Goal: Transaction & Acquisition: Purchase product/service

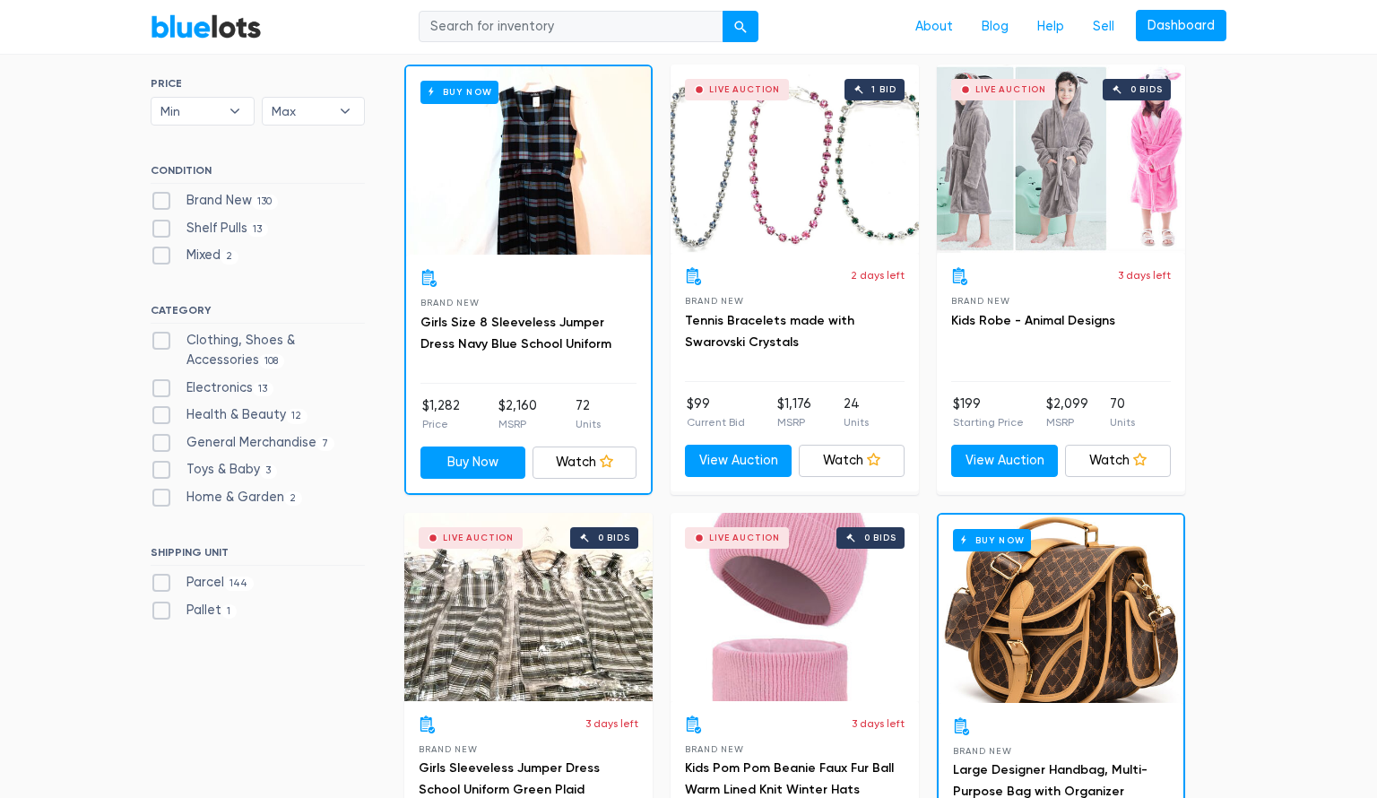
scroll to position [538, 0]
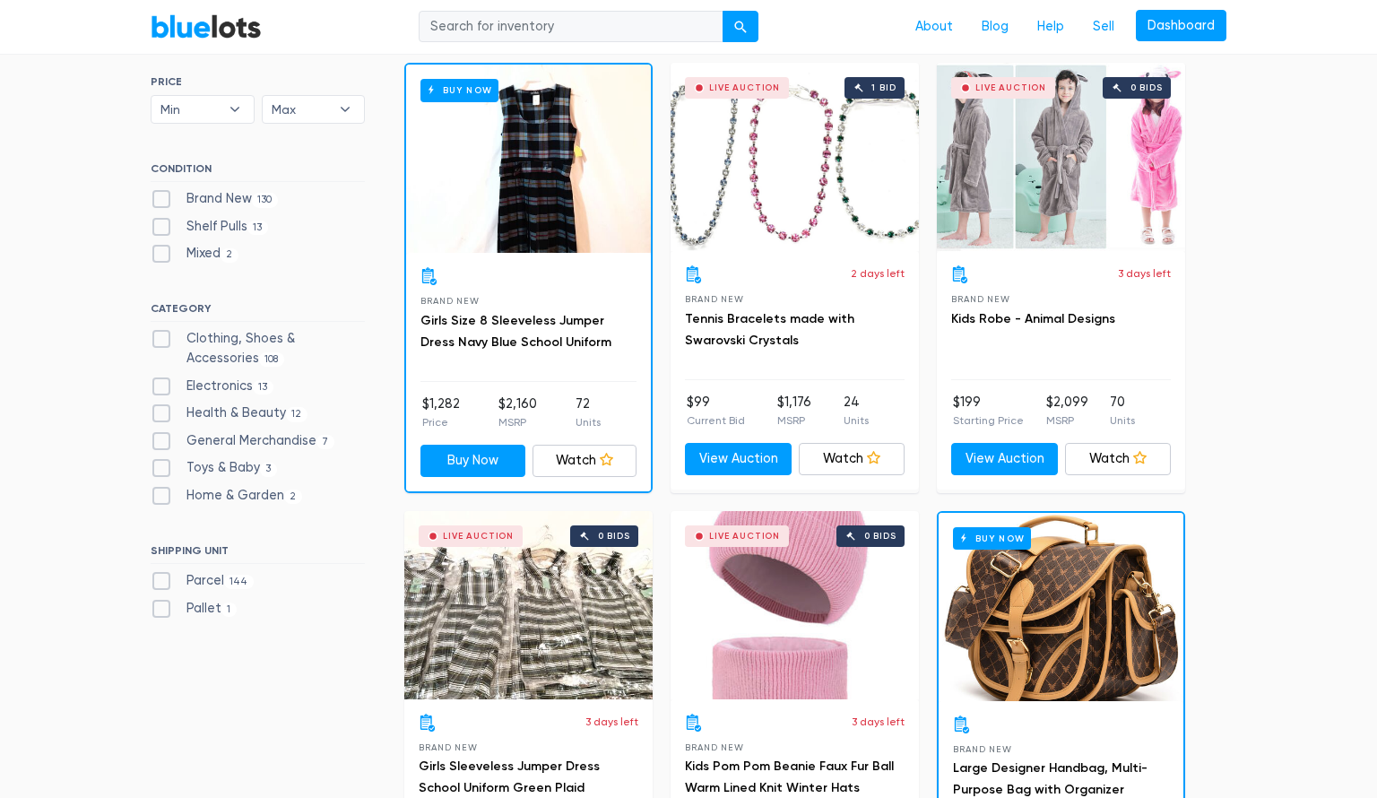
click at [159, 438] on label "General Merchandise 7" at bounding box center [243, 441] width 184 height 20
click at [159, 438] on Merchandise"] "General Merchandise 7" at bounding box center [157, 437] width 12 height 12
checkbox Merchandise"] "true"
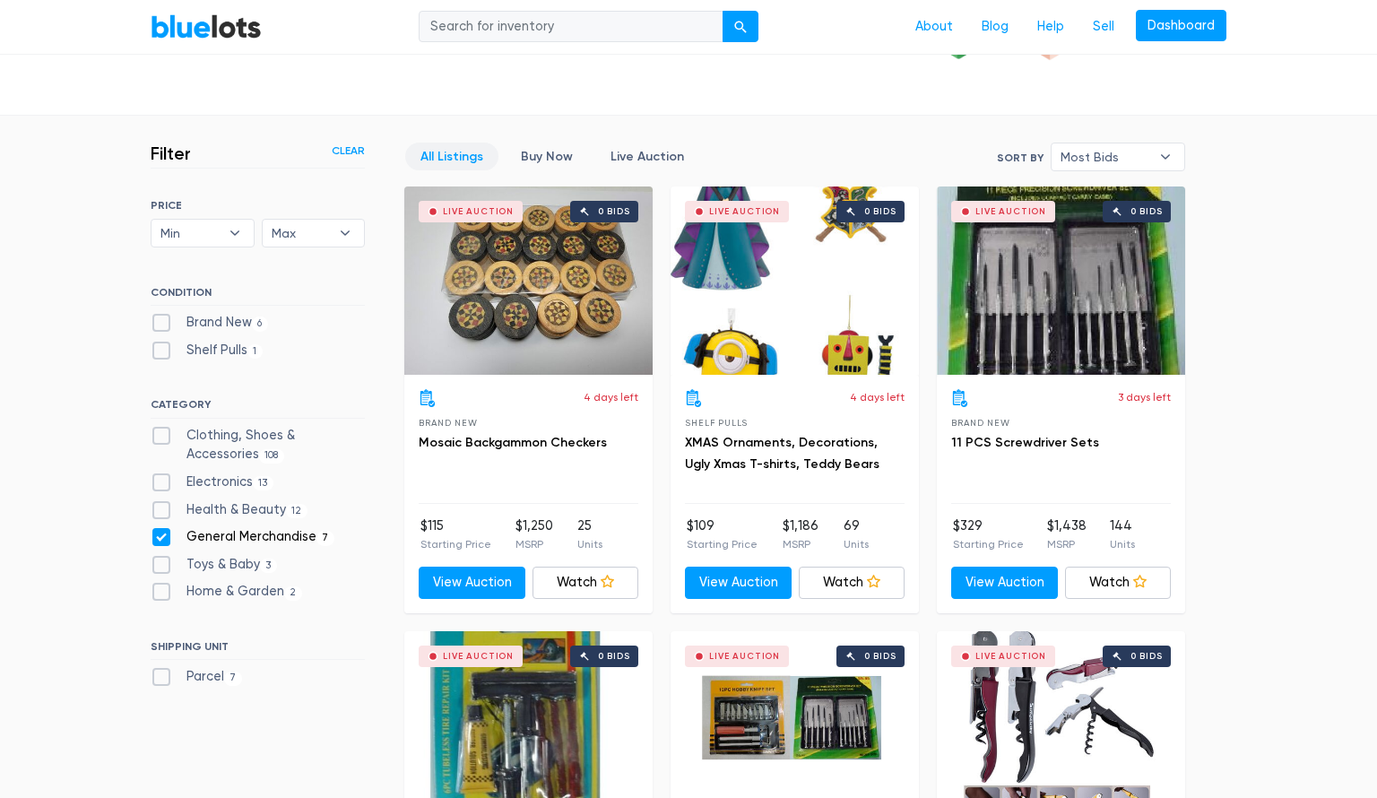
scroll to position [411, 0]
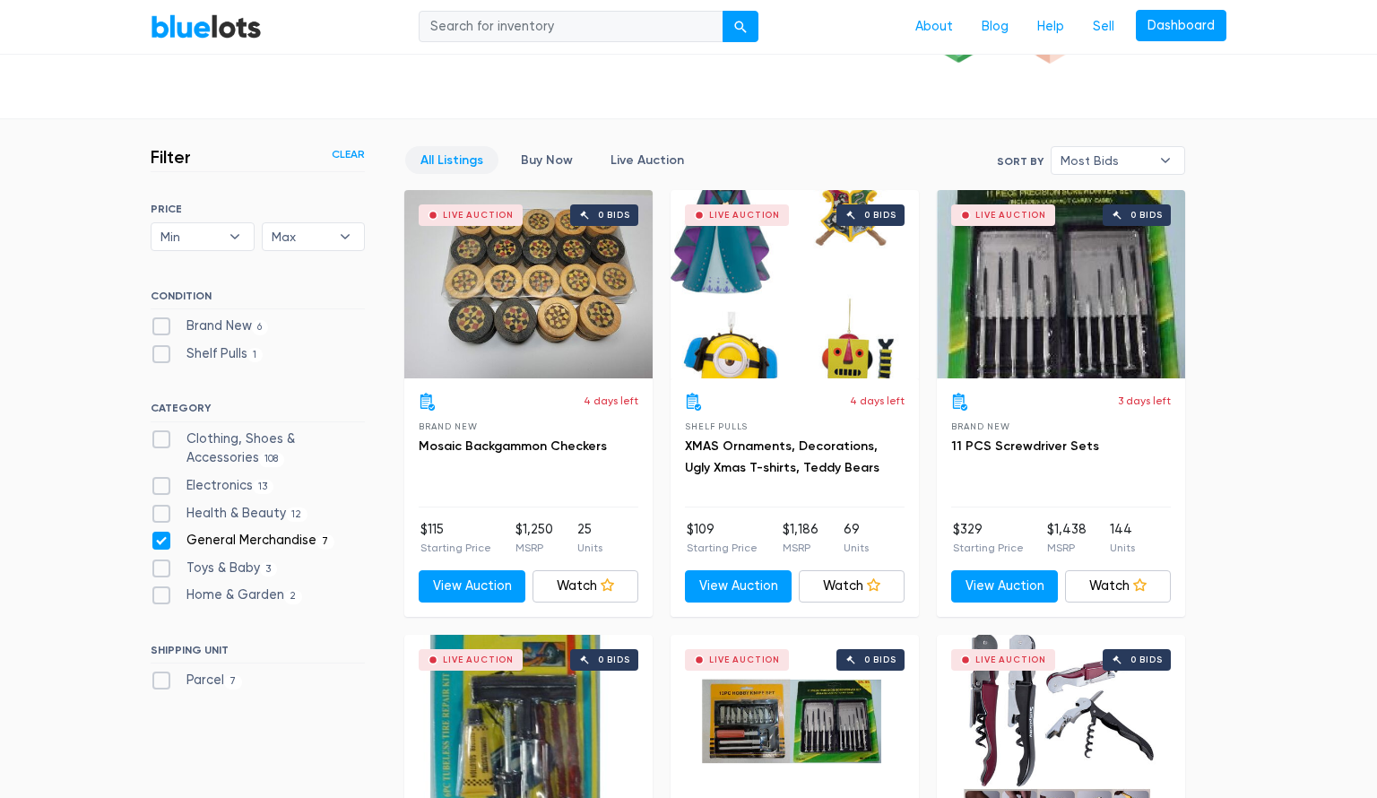
click at [164, 539] on label "General Merchandise 7" at bounding box center [243, 541] width 184 height 20
click at [162, 539] on Merchandise"] "General Merchandise 7" at bounding box center [157, 537] width 12 height 12
checkbox Merchandise"] "false"
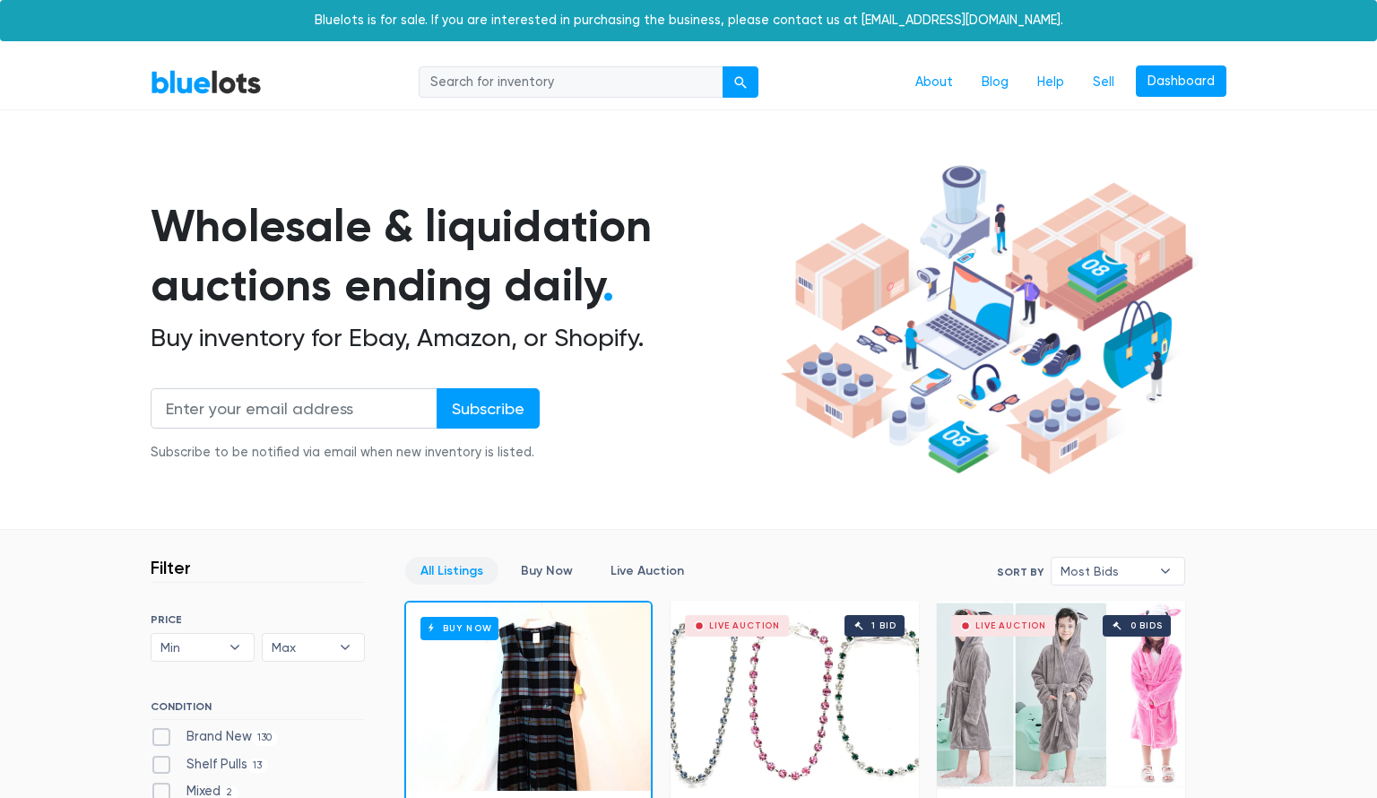
scroll to position [482, 0]
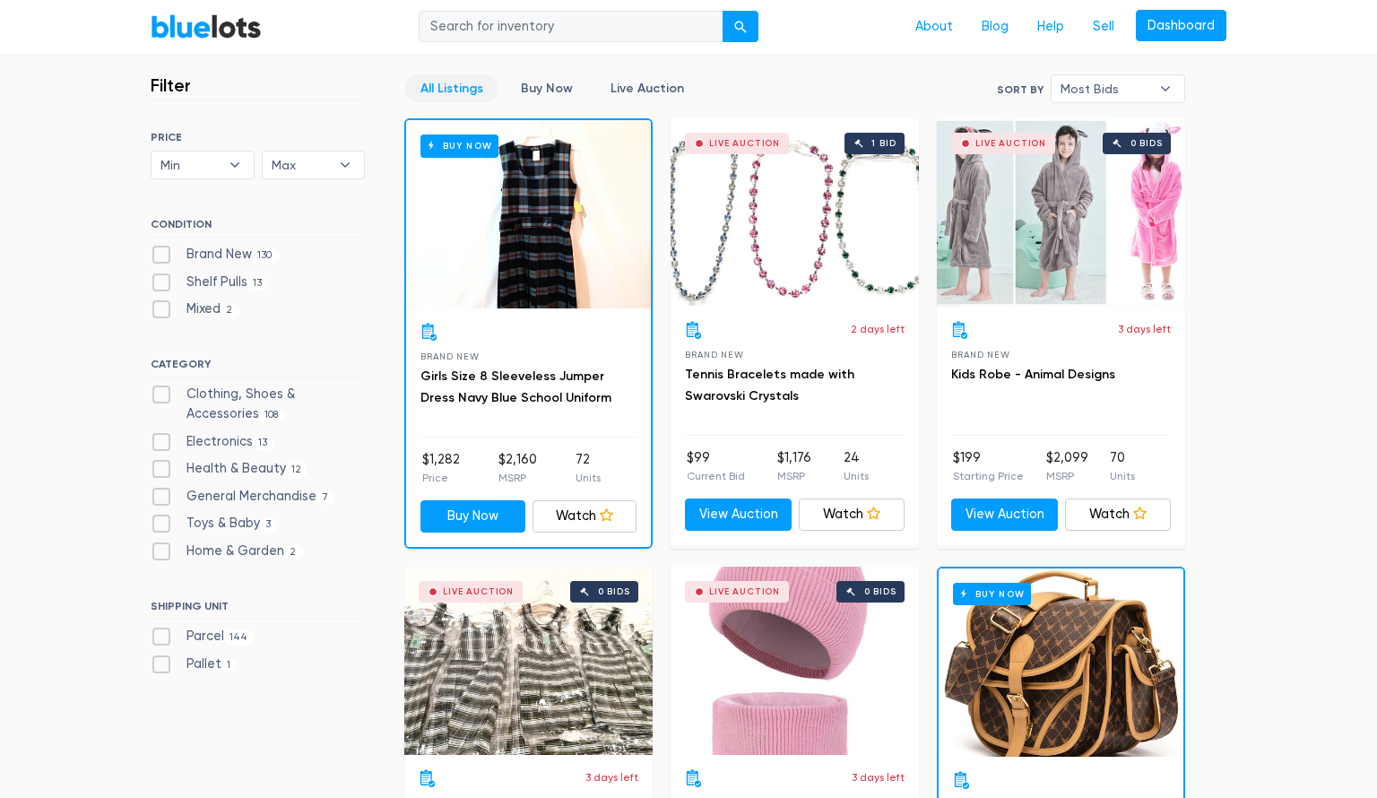
click at [165, 252] on label "Brand New 130" at bounding box center [214, 255] width 127 height 20
click at [162, 252] on New"] "Brand New 130" at bounding box center [157, 251] width 12 height 12
checkbox New"] "true"
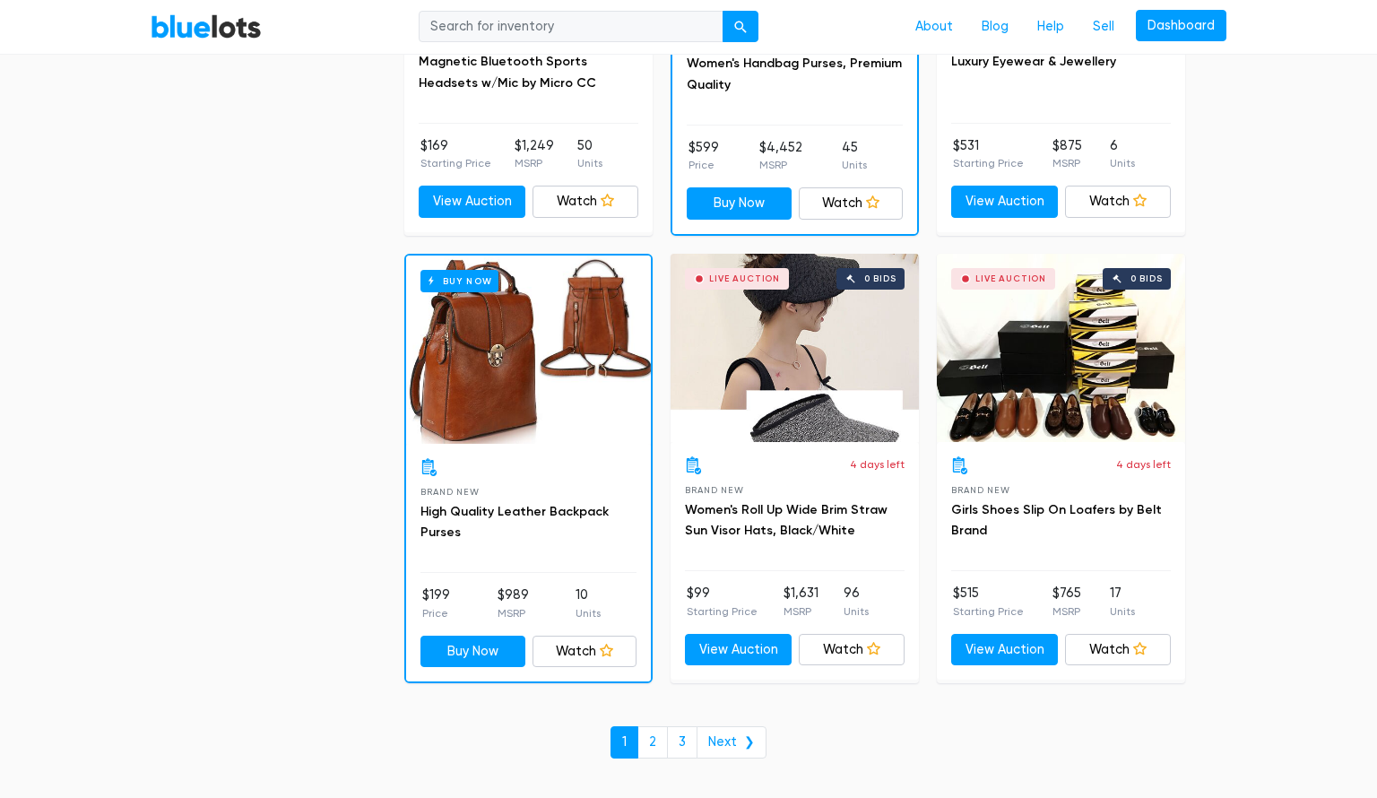
scroll to position [7510, 0]
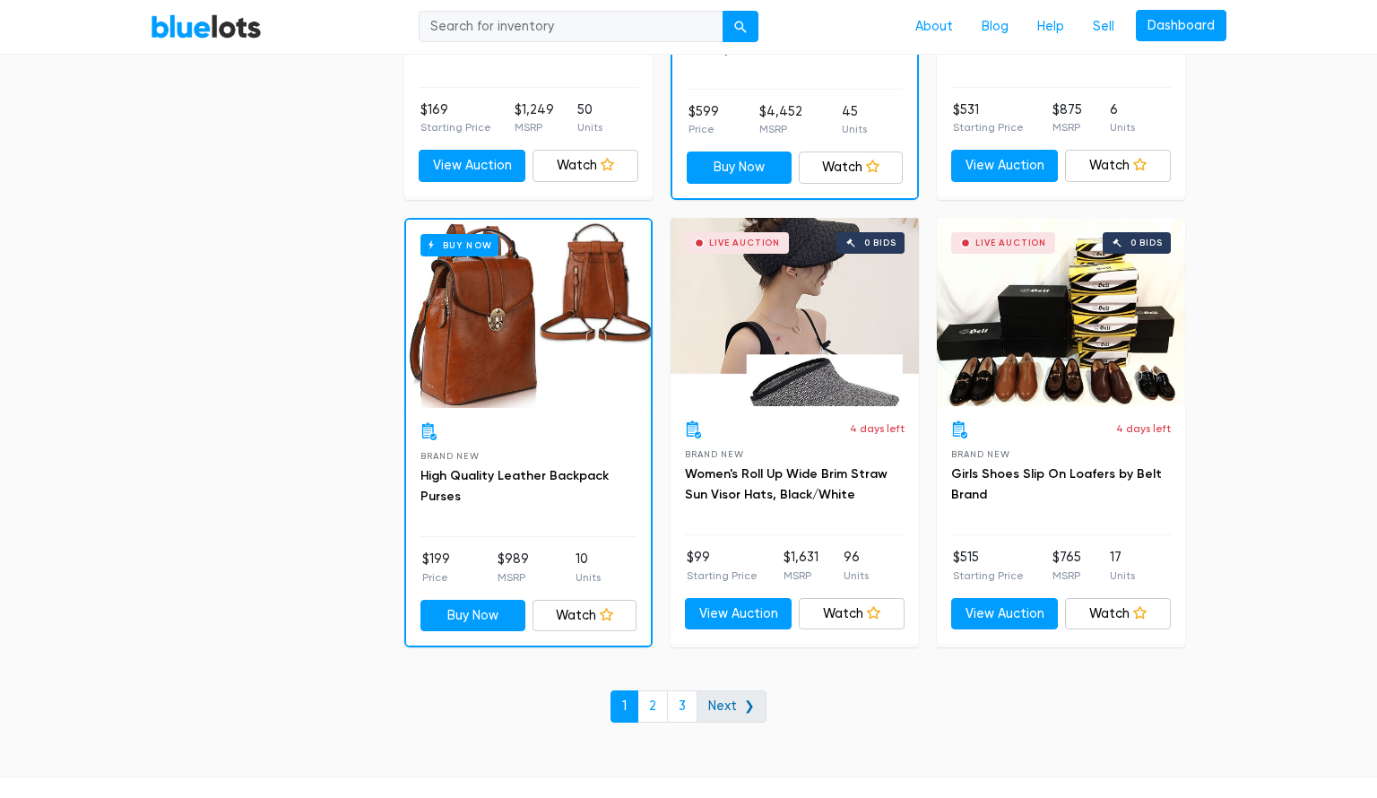
click at [734, 690] on link "Next ❯" at bounding box center [732, 706] width 70 height 32
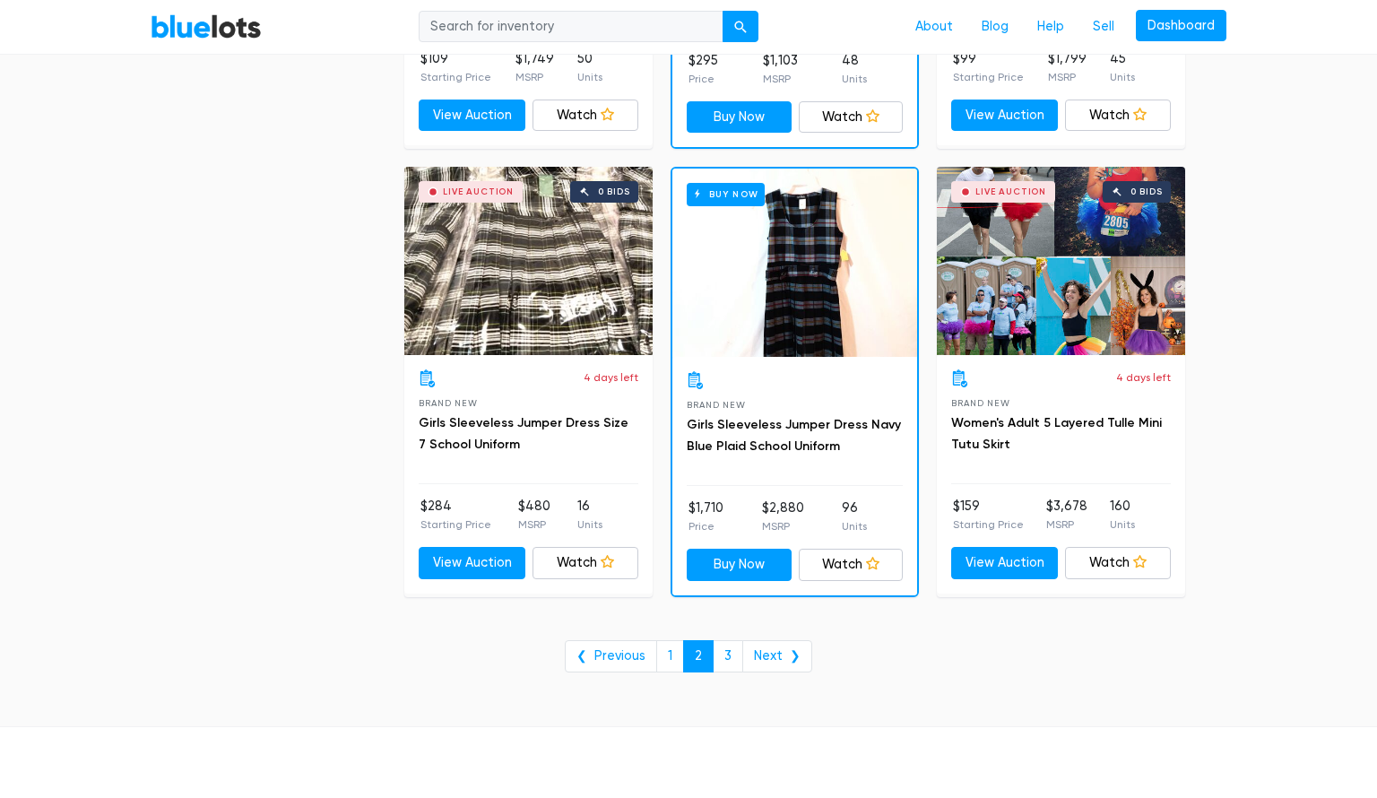
scroll to position [7136, 0]
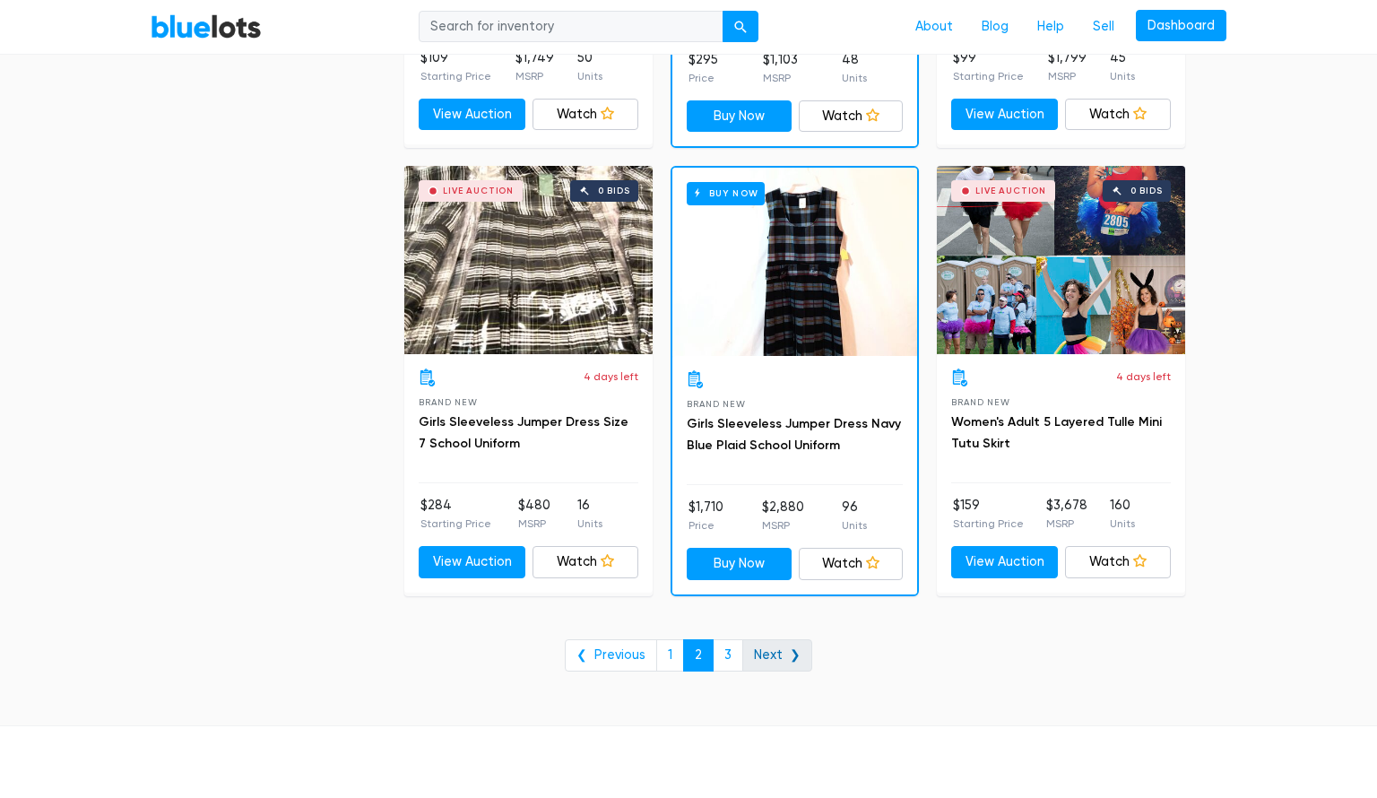
click at [775, 639] on link "Next ❯" at bounding box center [777, 655] width 70 height 32
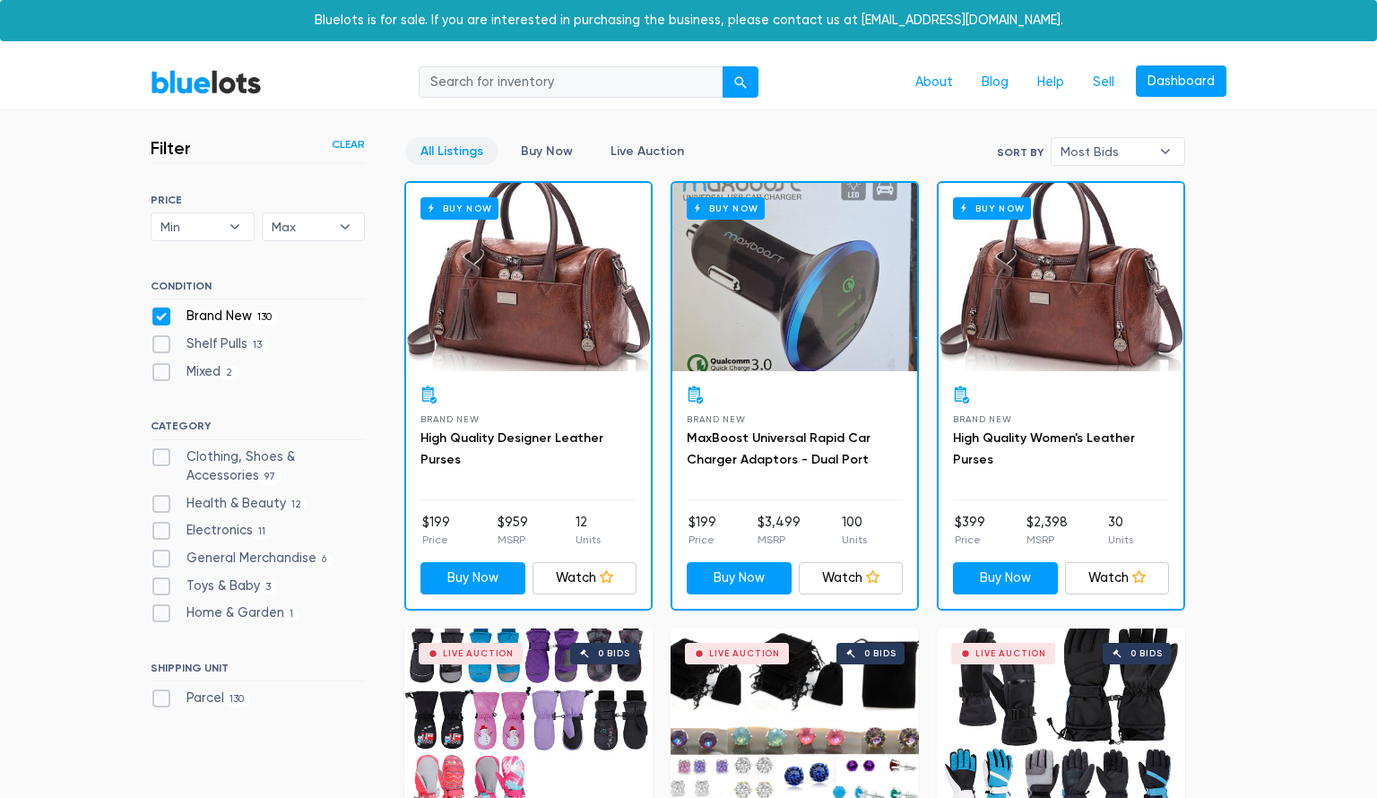
click at [236, 78] on link "BlueLots" at bounding box center [206, 82] width 111 height 26
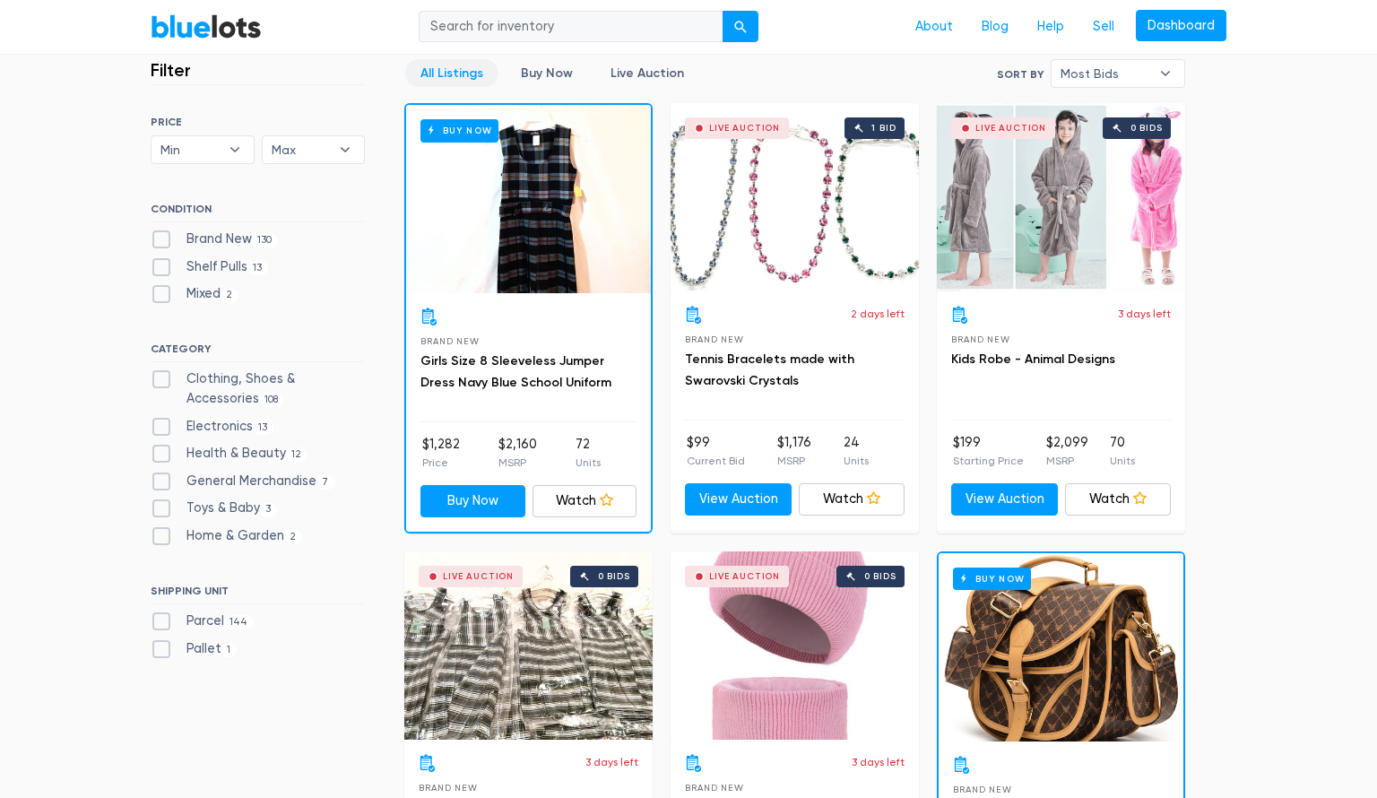
scroll to position [502, 0]
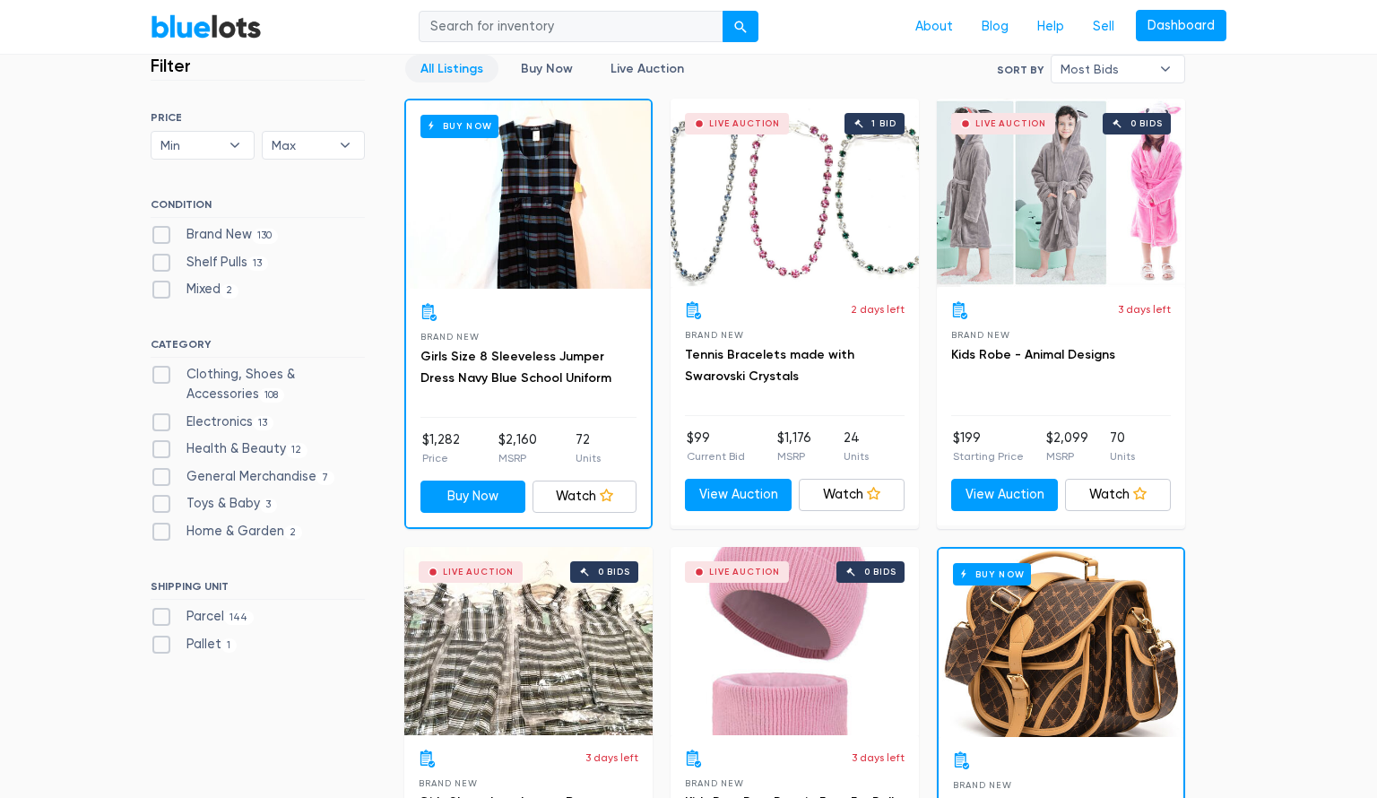
click at [160, 644] on label "Pallet 1" at bounding box center [194, 645] width 86 height 20
click at [160, 644] on input "Pallet 1" at bounding box center [157, 641] width 12 height 12
checkbox input "true"
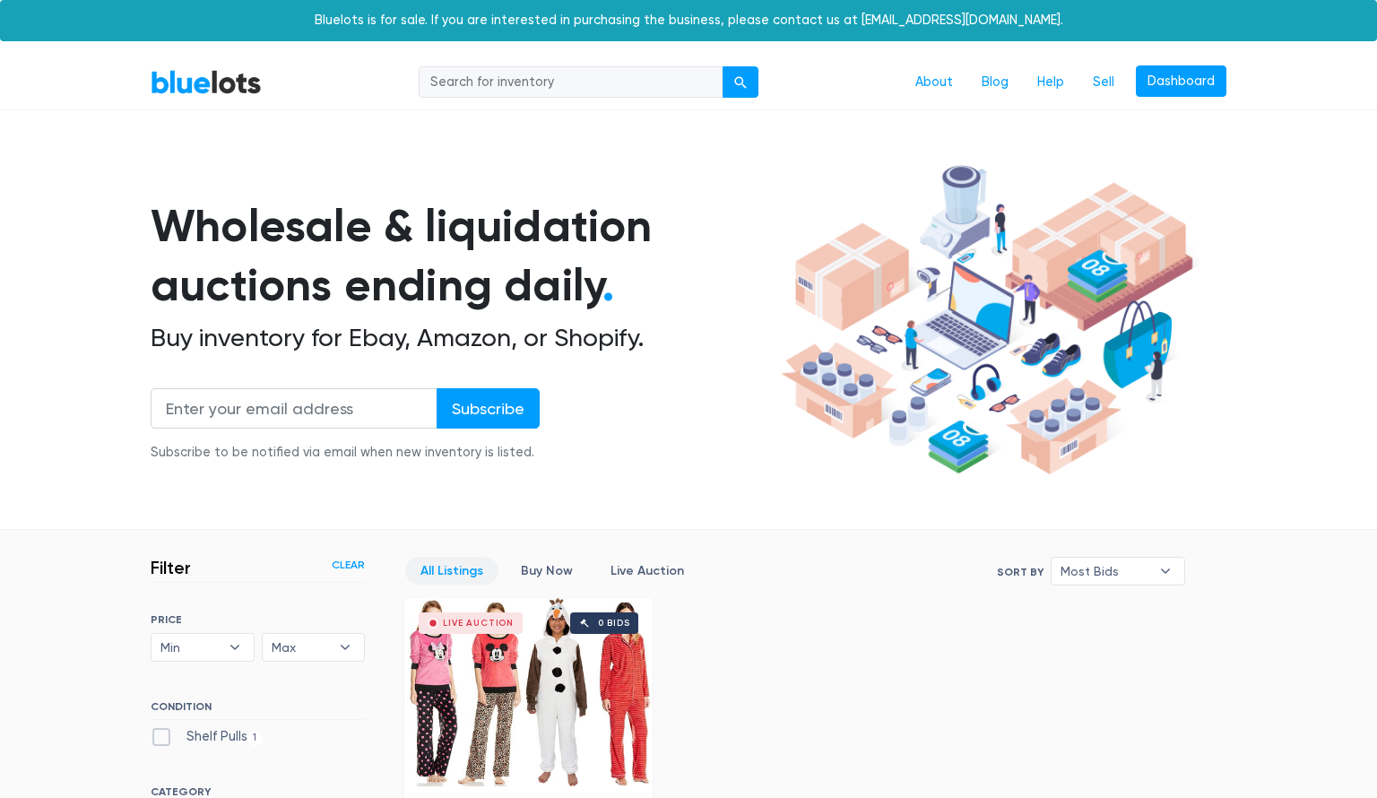
scroll to position [482, 0]
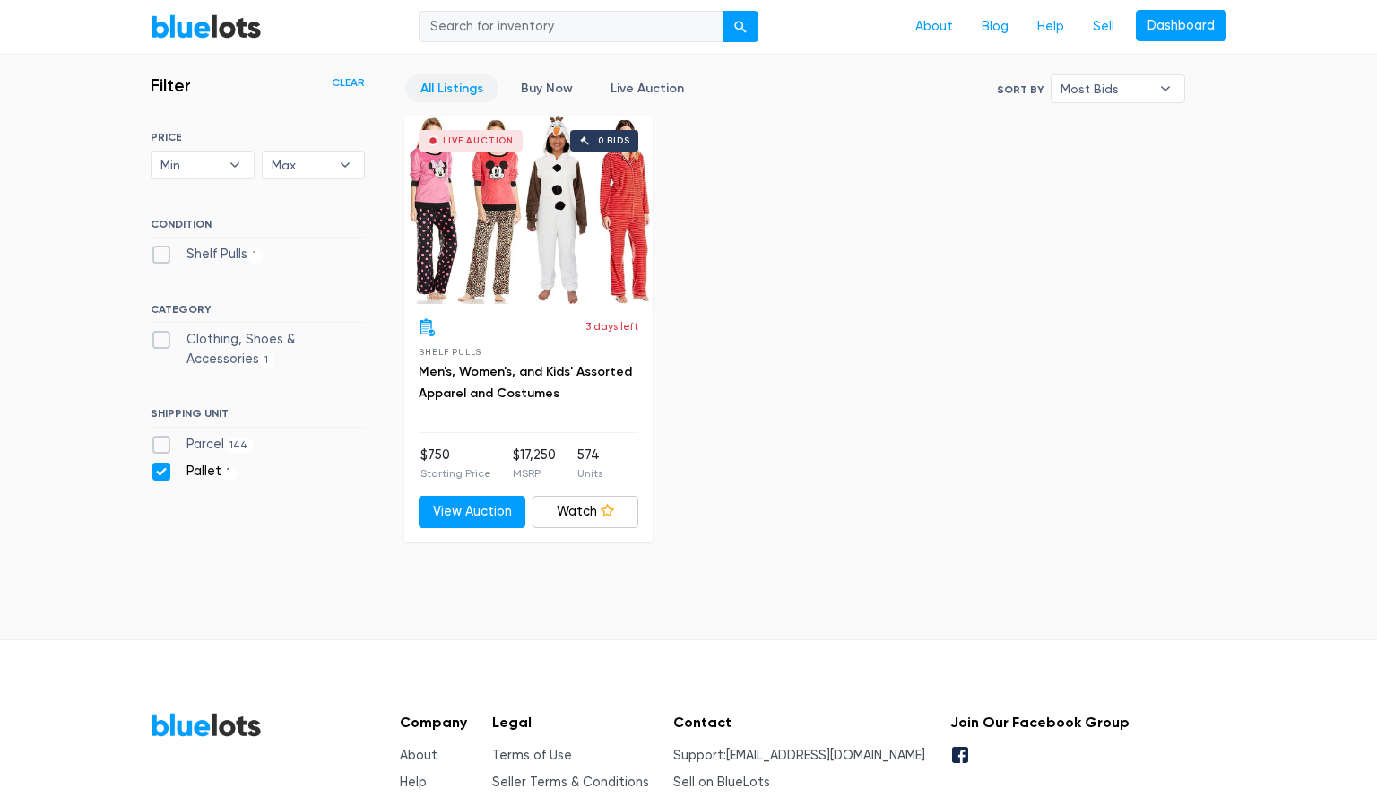
click at [169, 472] on label "Pallet 1" at bounding box center [194, 472] width 86 height 20
click at [162, 472] on input "Pallet 1" at bounding box center [157, 468] width 12 height 12
checkbox input "false"
